Goal: Task Accomplishment & Management: Use online tool/utility

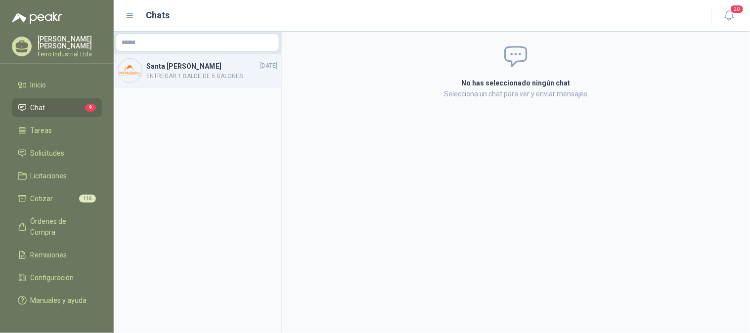
click at [184, 73] on span "ENTREGAR 1 BALDE DE 5 GALONES" at bounding box center [211, 76] width 131 height 9
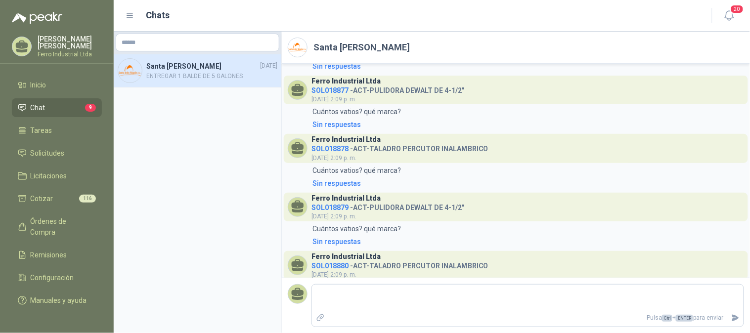
scroll to position [321, 0]
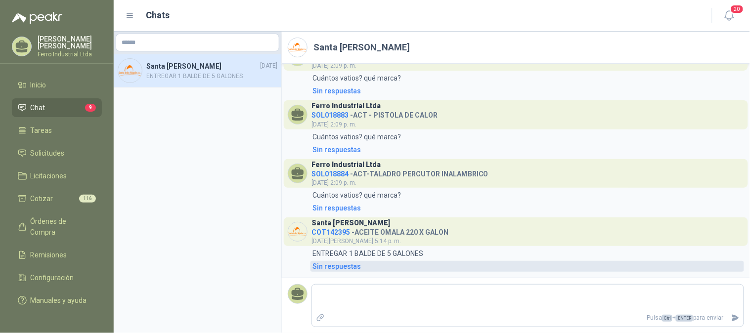
click at [345, 268] on div "Sin respuestas" at bounding box center [337, 266] width 48 height 11
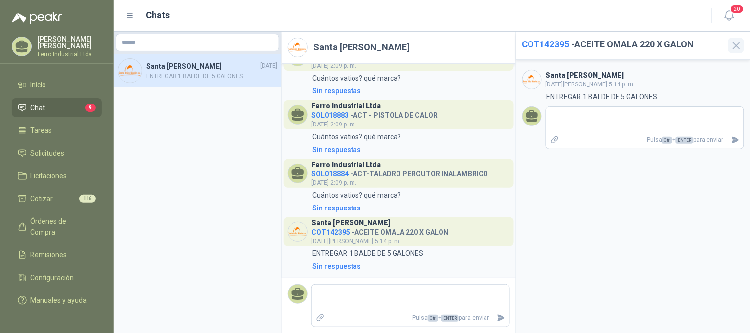
click at [734, 46] on icon "button" at bounding box center [737, 46] width 12 height 12
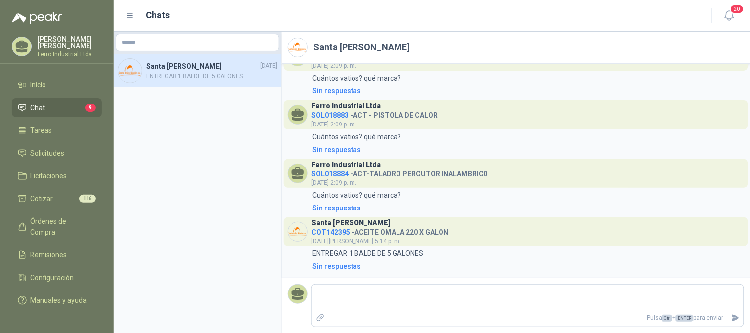
click at [200, 58] on div "Santa [PERSON_NAME] [DATE] ENTREGAR 1 BALDE DE 5 GALONES" at bounding box center [198, 70] width 168 height 33
click at [49, 134] on link "Tareas" at bounding box center [57, 130] width 90 height 19
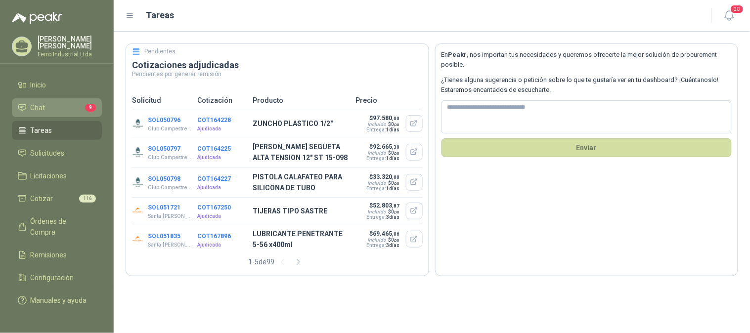
click at [55, 107] on li "Chat 9" at bounding box center [57, 107] width 78 height 11
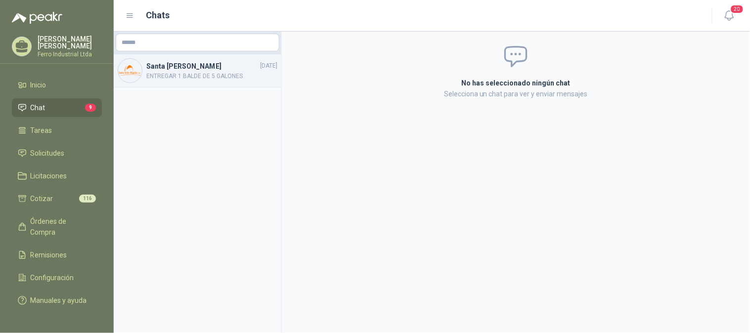
click at [203, 63] on h4 "Santa [PERSON_NAME]" at bounding box center [202, 66] width 112 height 11
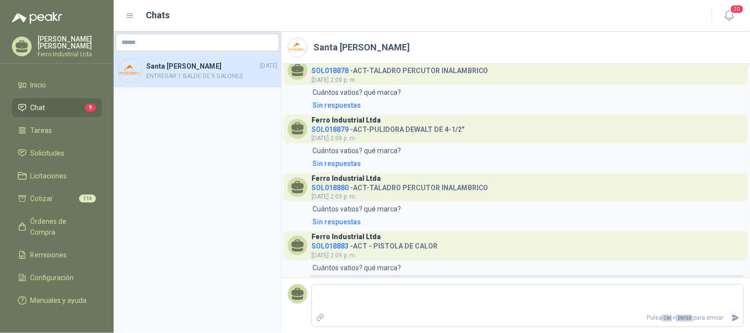
scroll to position [321, 0]
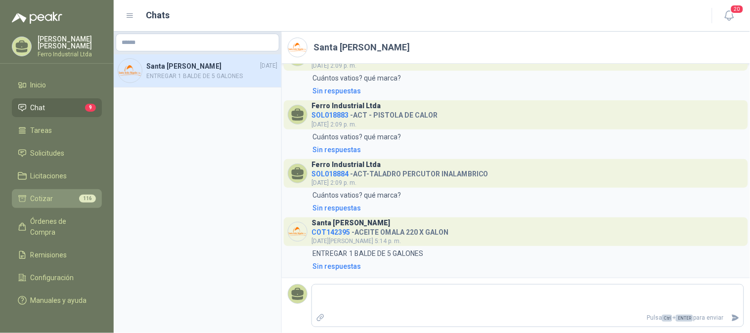
click at [62, 190] on link "Cotizar 116" at bounding box center [57, 198] width 90 height 19
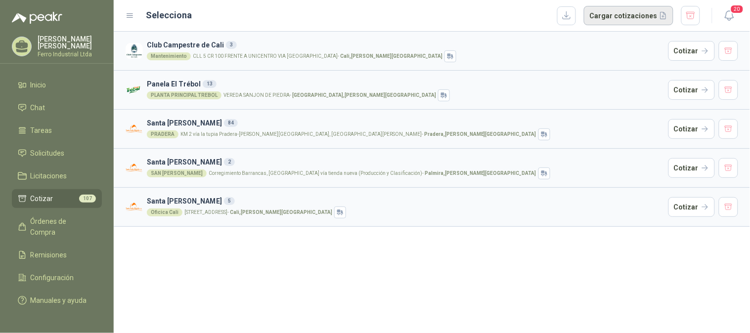
click at [602, 14] on button "Cargar cotizaciones" at bounding box center [629, 16] width 90 height 20
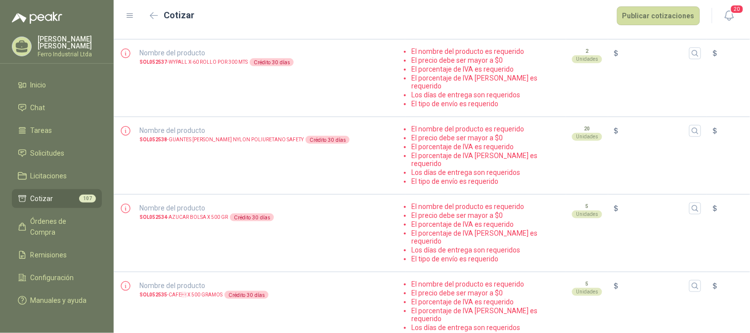
scroll to position [4838, 0]
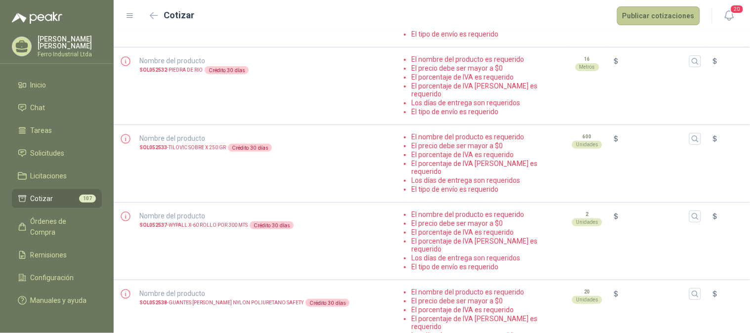
click at [647, 7] on button "Publicar cotizaciones" at bounding box center [658, 15] width 83 height 19
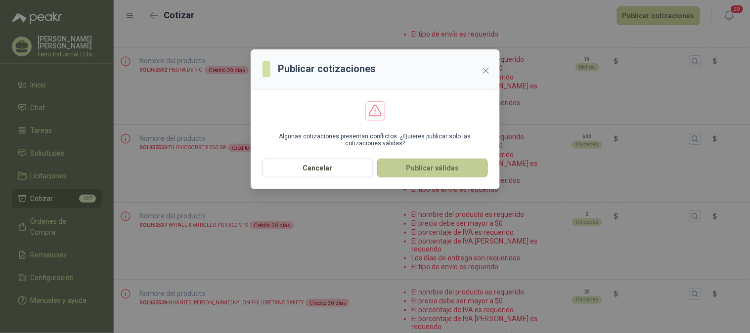
click at [392, 168] on button "Publicar válidas" at bounding box center [432, 168] width 111 height 19
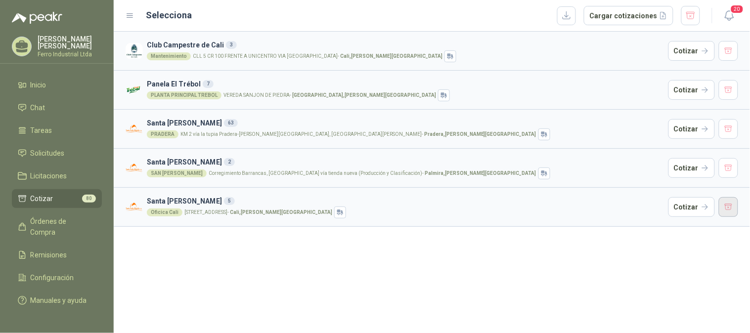
click at [732, 214] on button "button" at bounding box center [729, 207] width 20 height 20
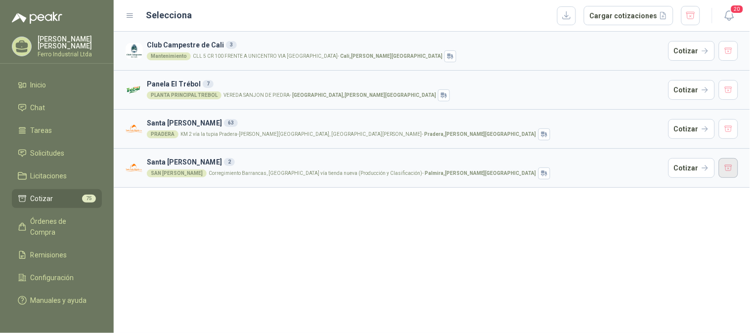
click at [728, 165] on button "button" at bounding box center [729, 168] width 20 height 20
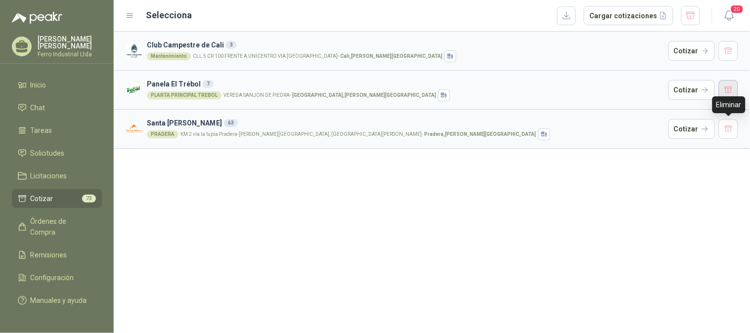
drag, startPoint x: 732, startPoint y: 124, endPoint x: 733, endPoint y: 98, distance: 26.2
click at [732, 124] on button "button" at bounding box center [729, 129] width 20 height 20
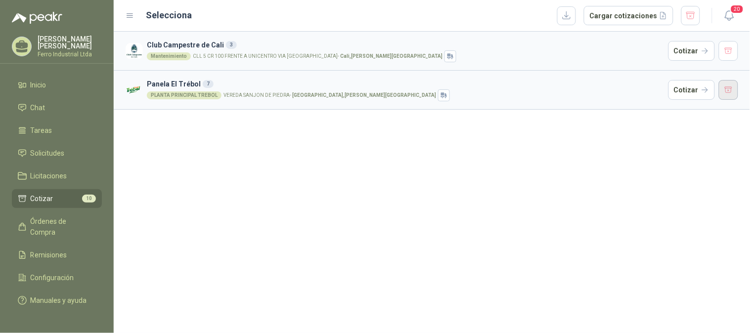
drag, startPoint x: 732, startPoint y: 91, endPoint x: 732, endPoint y: 77, distance: 13.8
click at [732, 90] on button "button" at bounding box center [729, 90] width 20 height 20
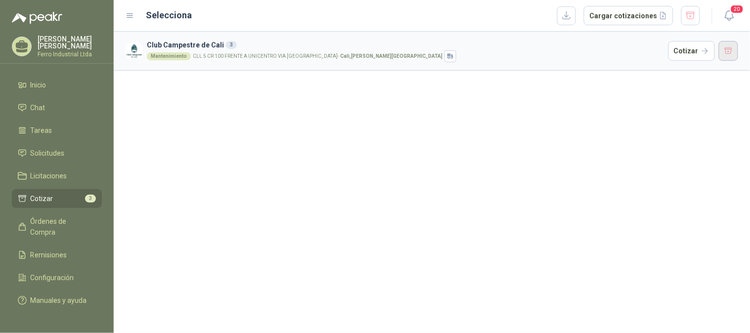
click at [729, 53] on button "button" at bounding box center [729, 51] width 20 height 20
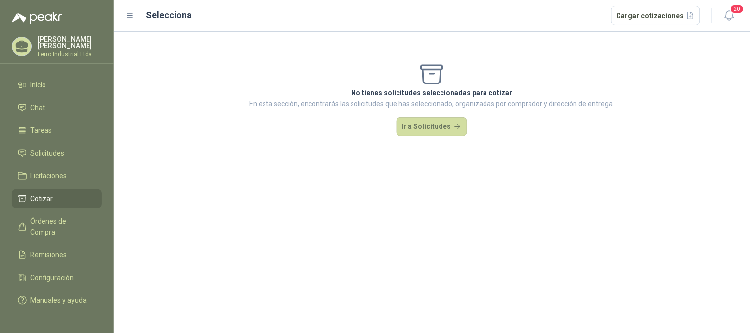
drag, startPoint x: 43, startPoint y: 146, endPoint x: 119, endPoint y: 154, distance: 76.0
click at [45, 148] on span "Solicitudes" at bounding box center [48, 153] width 34 height 11
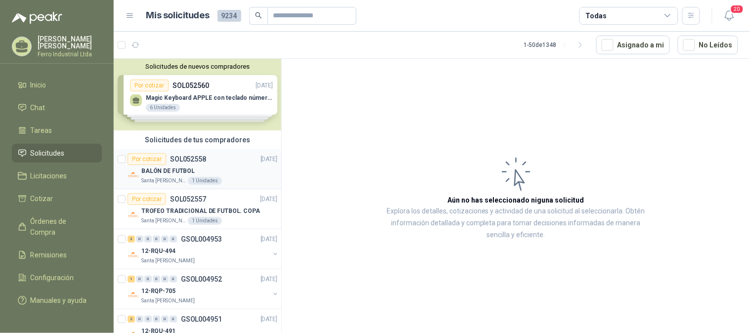
click at [237, 169] on div "BALÓN DE FUTBOL" at bounding box center [209, 171] width 136 height 12
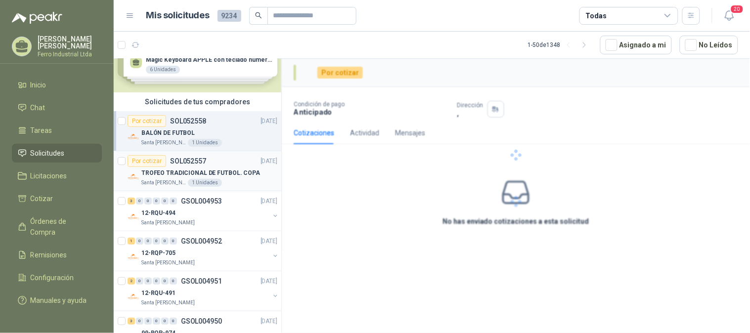
scroll to position [55, 0]
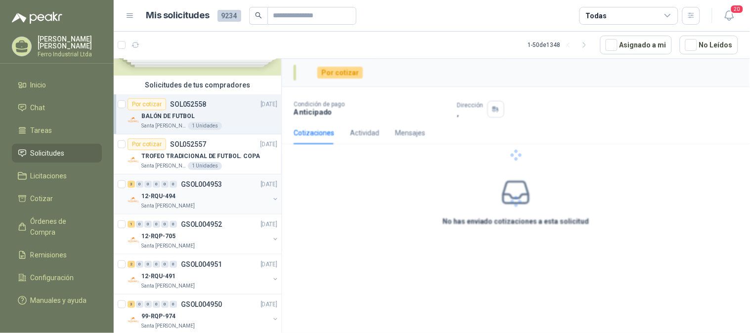
click at [220, 194] on div "12-RQU-494" at bounding box center [205, 196] width 128 height 12
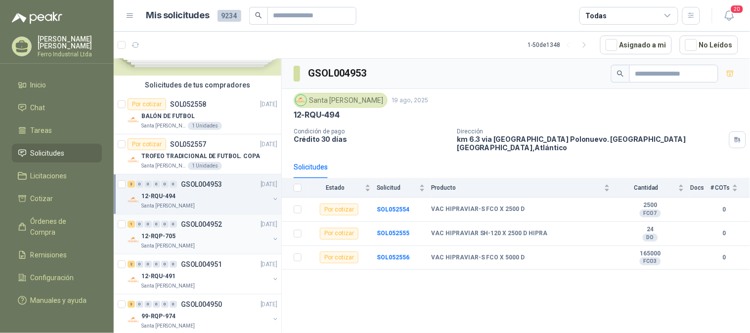
click at [215, 232] on div "12-RQP-705" at bounding box center [205, 236] width 128 height 12
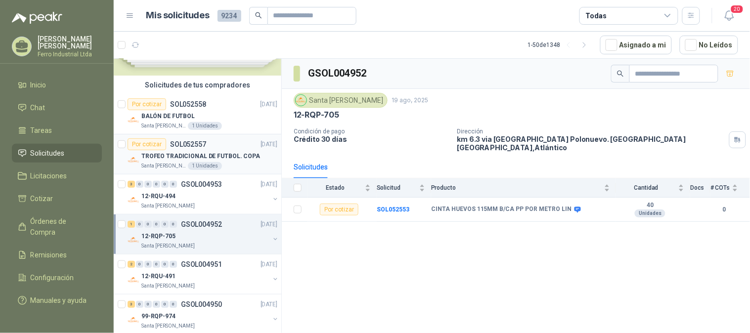
click at [215, 149] on div "Por cotizar SOL052557 19/08/25" at bounding box center [203, 144] width 150 height 12
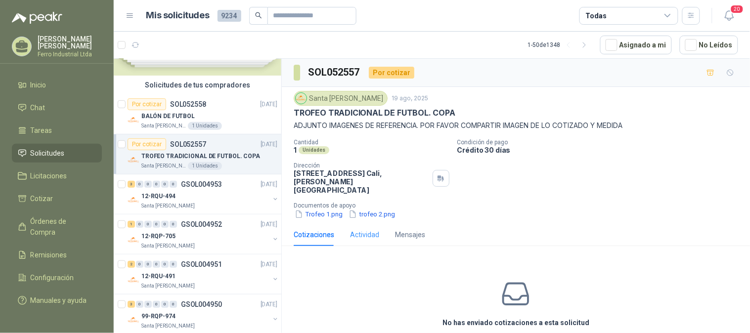
scroll to position [35, 0]
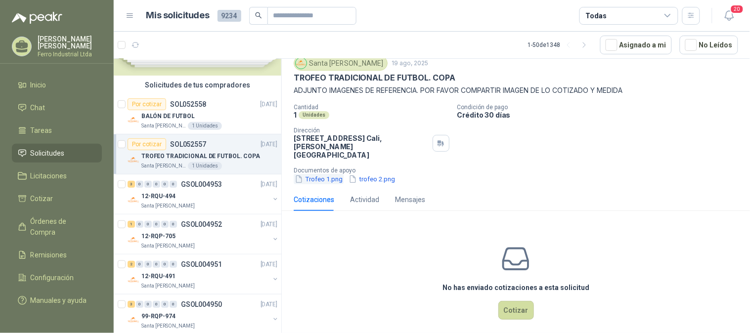
click at [330, 174] on button "Trofeo 1.png" at bounding box center [319, 179] width 50 height 10
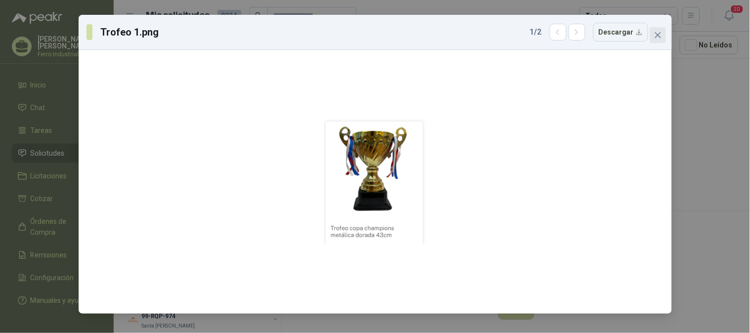
click at [662, 39] on span "Close" at bounding box center [658, 35] width 16 height 8
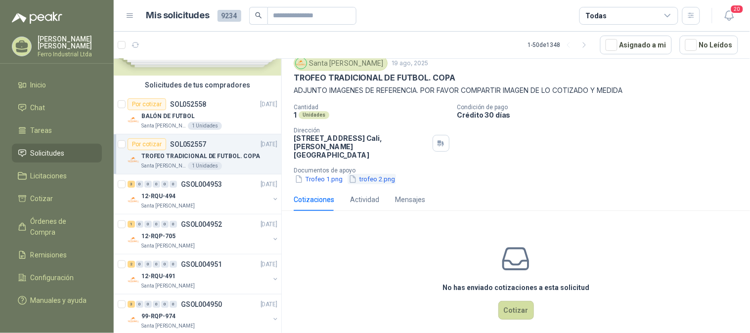
click at [378, 175] on button "trofeo 2.png" at bounding box center [372, 179] width 48 height 10
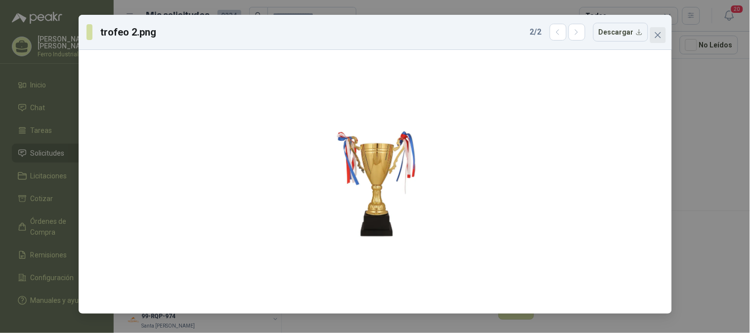
click at [666, 38] on span "Close" at bounding box center [658, 35] width 16 height 8
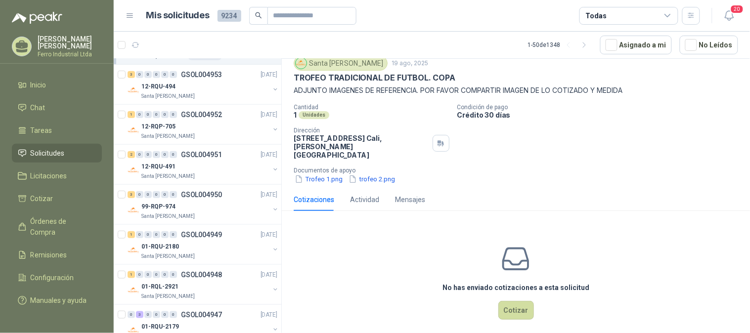
scroll to position [0, 0]
